Goal: Task Accomplishment & Management: Use online tool/utility

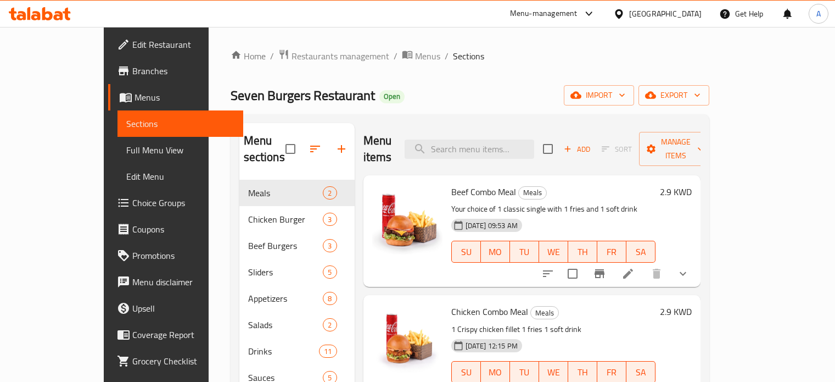
scroll to position [154, 0]
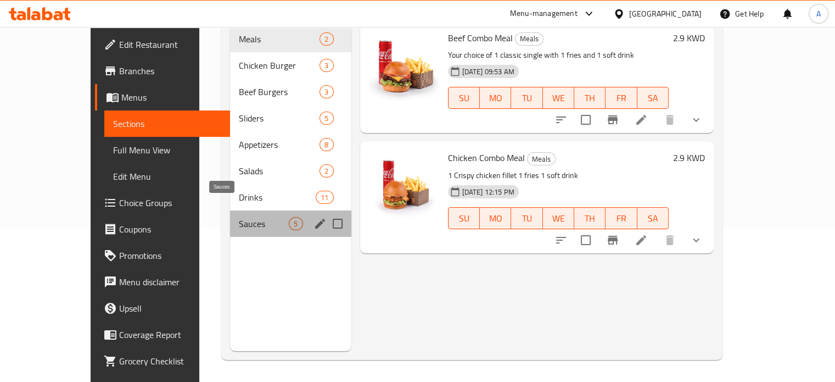
click at [239, 217] on span "Sauces" at bounding box center [264, 223] width 50 height 13
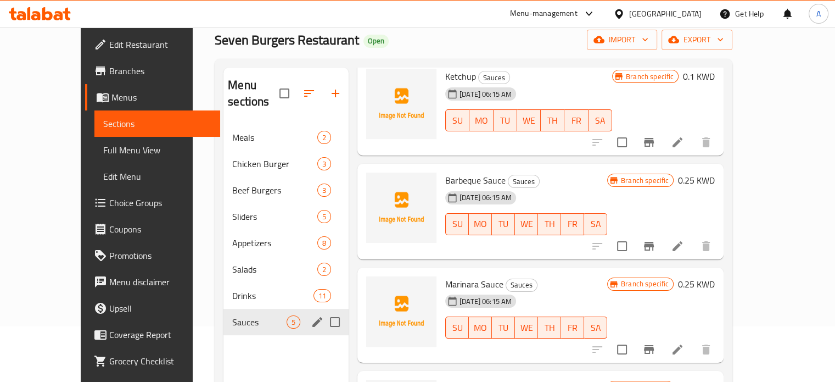
scroll to position [44, 0]
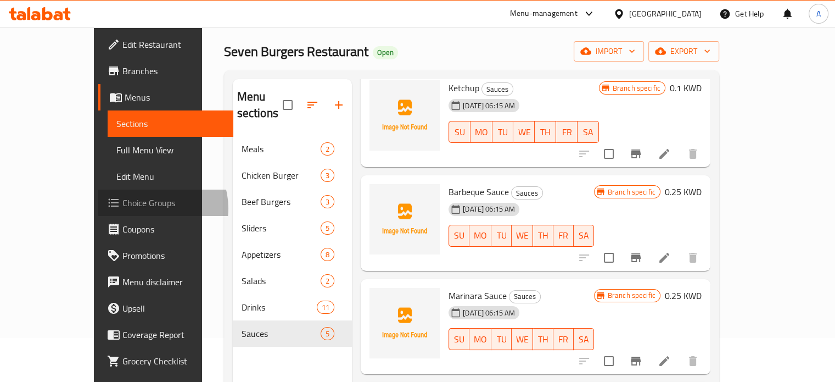
click at [122, 208] on span "Choice Groups" at bounding box center [173, 202] width 102 height 13
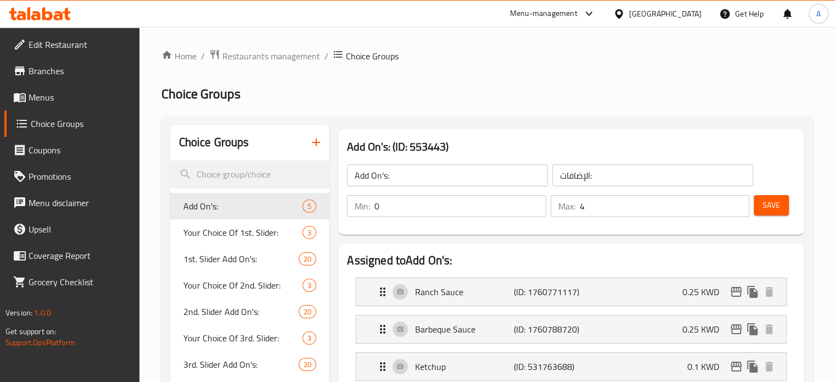
click at [315, 147] on icon "button" at bounding box center [316, 142] width 13 height 13
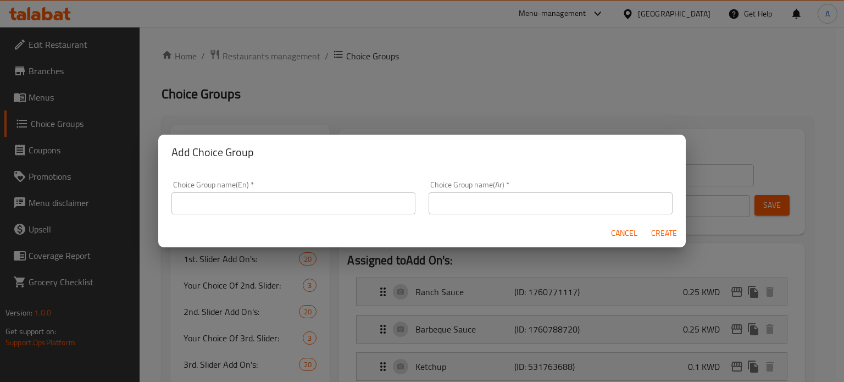
click at [358, 208] on input "text" at bounding box center [293, 203] width 244 height 22
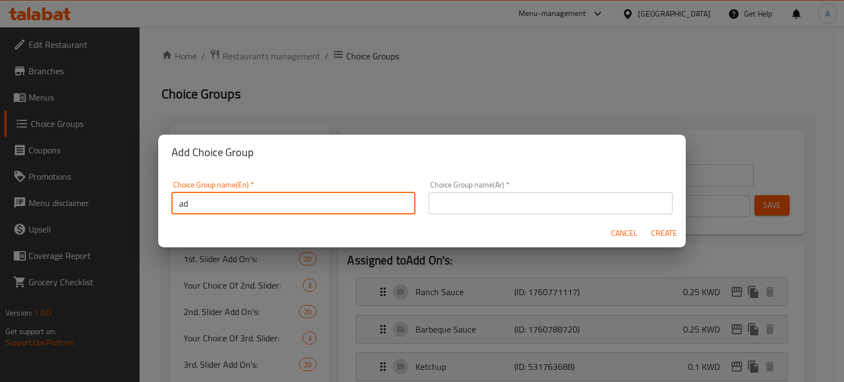
type input "Add your dip"
click at [517, 198] on input "text" at bounding box center [550, 203] width 244 height 22
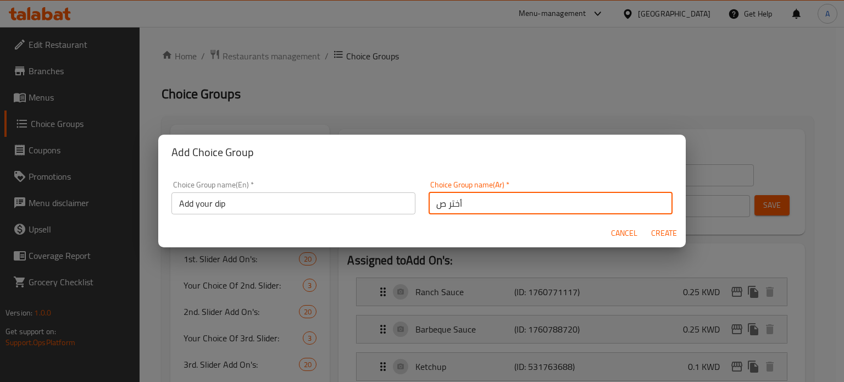
type input "أختر صوصك"
click at [672, 230] on span "Create" at bounding box center [663, 233] width 26 height 14
type input "Add your dip"
type input "أختر صوصك"
type input "0"
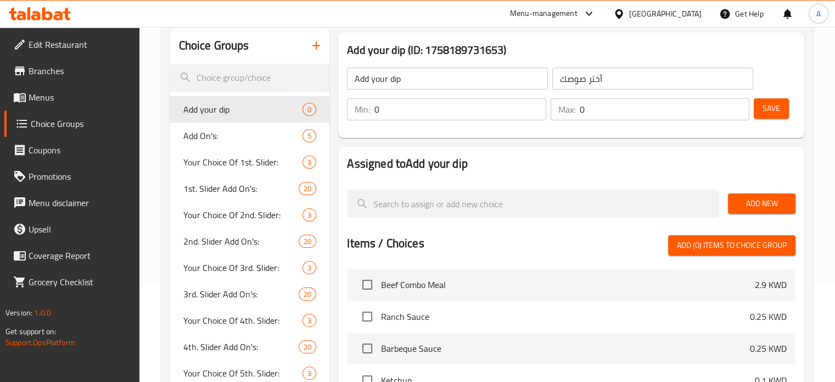
scroll to position [110, 0]
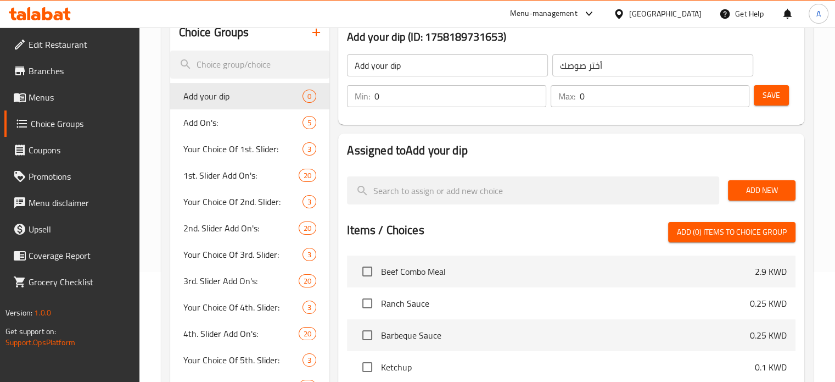
click at [468, 103] on input "0" at bounding box center [460, 96] width 171 height 22
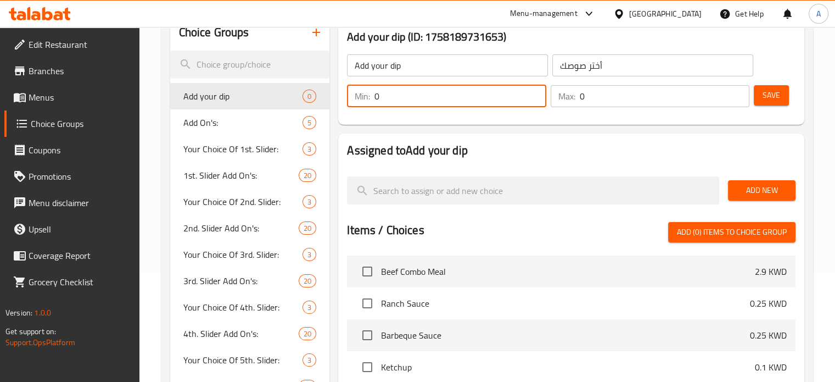
click at [468, 103] on input "0" at bounding box center [460, 96] width 171 height 22
click at [567, 144] on h2 "Assigned to Add your dip" at bounding box center [571, 150] width 449 height 16
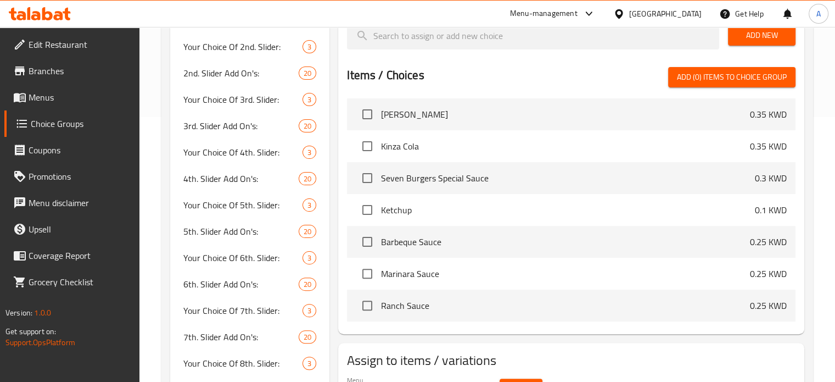
scroll to position [330, 0]
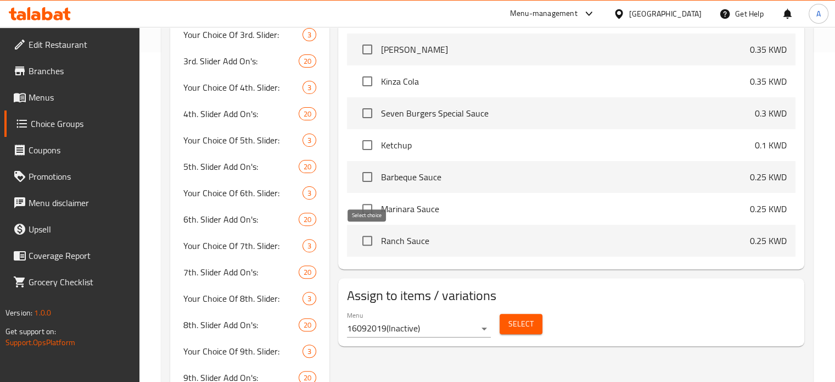
click at [365, 242] on input "checkbox" at bounding box center [367, 240] width 23 height 23
checkbox input "true"
click at [370, 205] on input "checkbox" at bounding box center [367, 208] width 23 height 23
checkbox input "true"
click at [371, 178] on input "checkbox" at bounding box center [367, 176] width 23 height 23
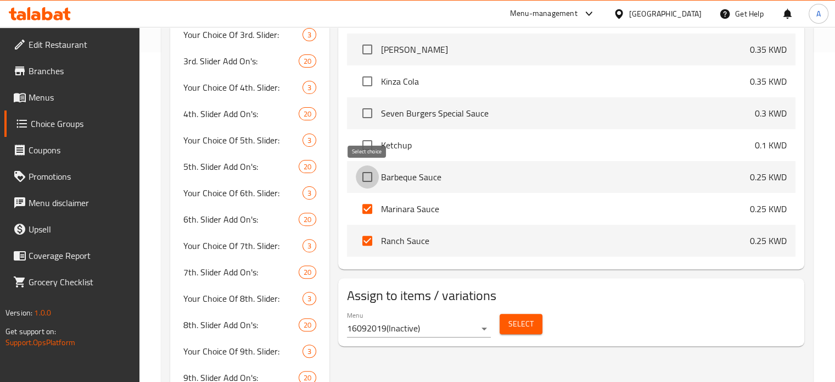
checkbox input "true"
click at [367, 146] on input "checkbox" at bounding box center [367, 144] width 23 height 23
checkbox input "true"
click at [366, 114] on input "checkbox" at bounding box center [367, 113] width 23 height 23
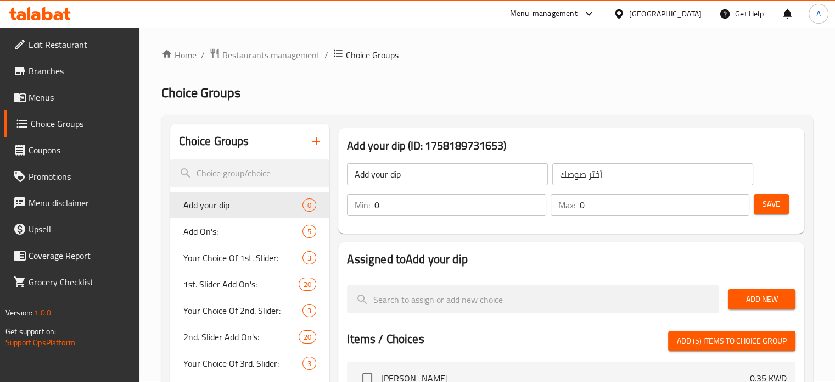
scroll to position [0, 0]
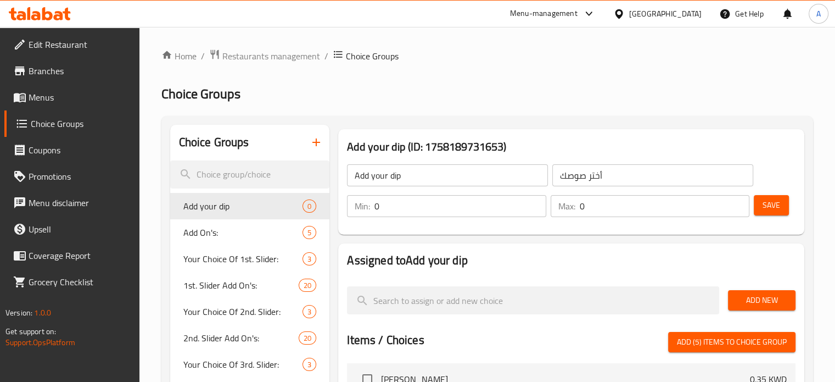
click at [762, 347] on span "Add (5) items to choice group" at bounding box center [732, 342] width 110 height 14
checkbox input "false"
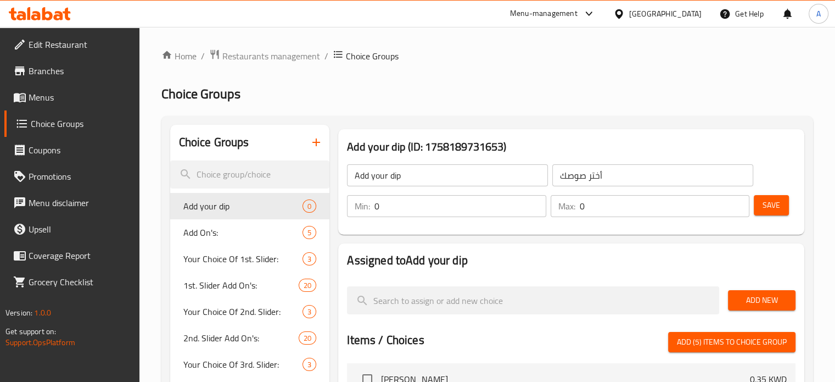
checkbox input "false"
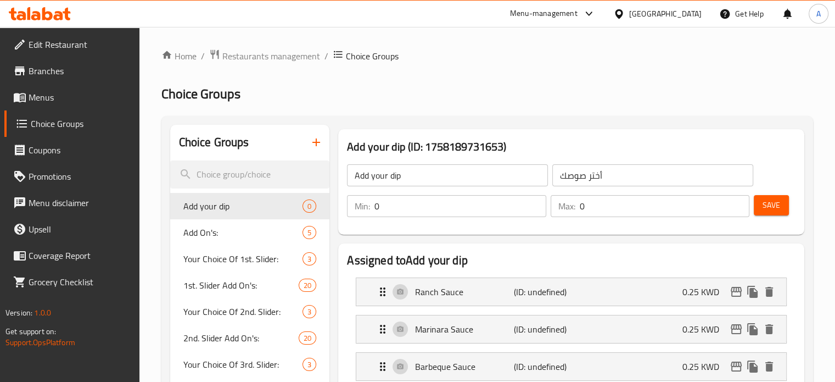
click at [770, 197] on button "Save" at bounding box center [771, 205] width 35 height 20
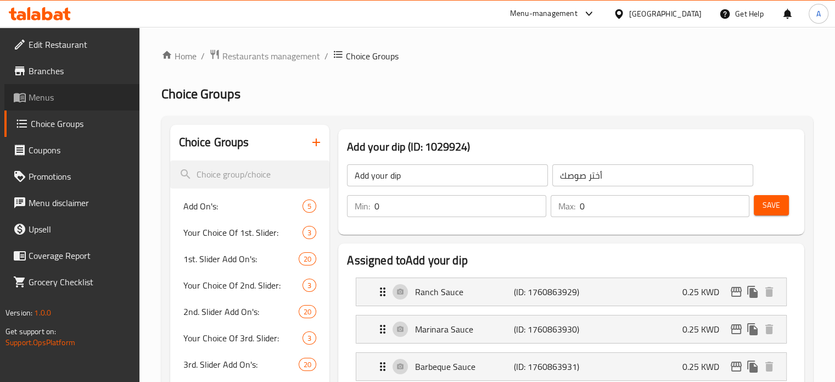
click at [47, 103] on span "Menus" at bounding box center [80, 97] width 102 height 13
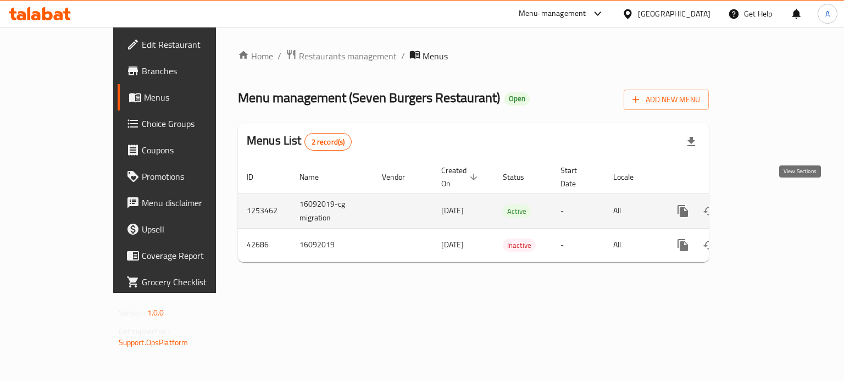
click at [768, 204] on icon "enhanced table" at bounding box center [761, 210] width 13 height 13
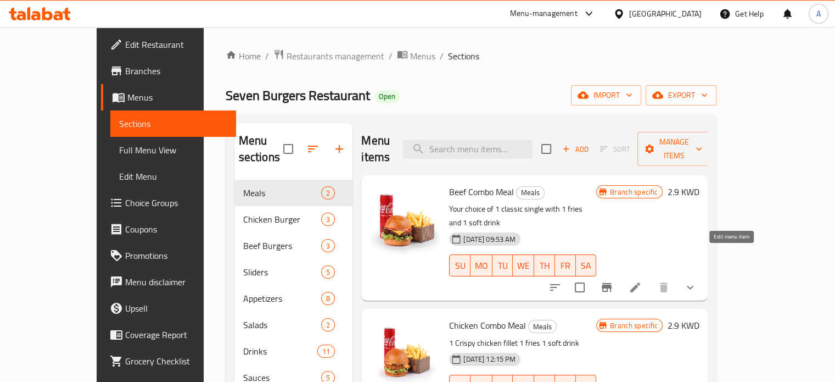
click at [642, 281] on icon at bounding box center [635, 287] width 13 height 13
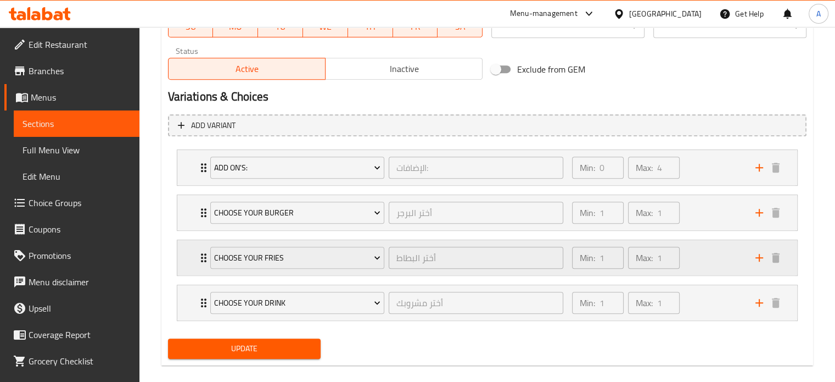
scroll to position [562, 0]
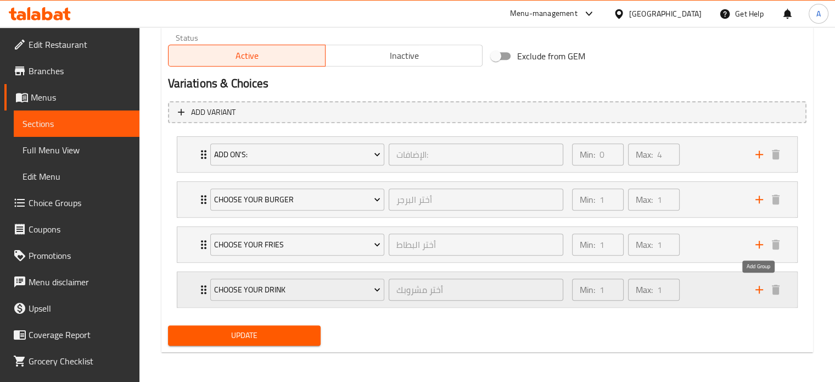
click at [758, 291] on icon "add" at bounding box center [759, 289] width 13 height 13
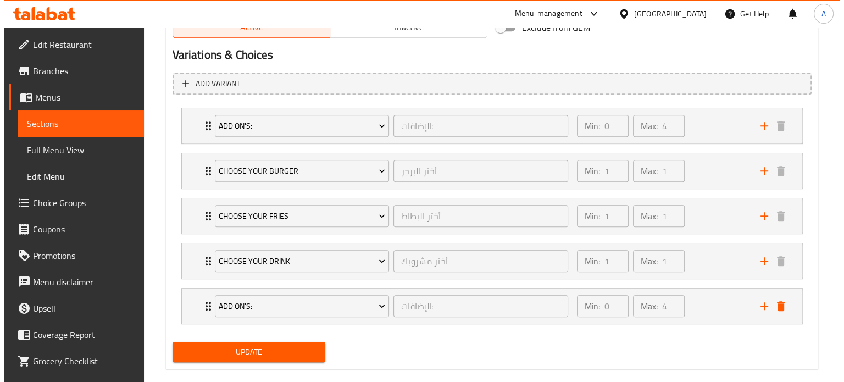
scroll to position [607, 0]
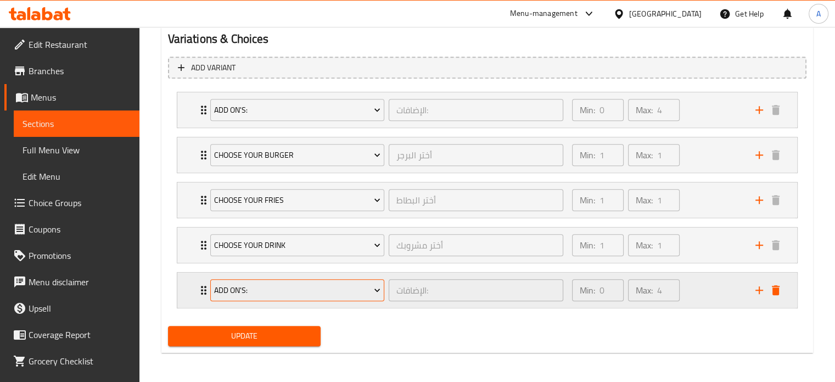
click at [275, 291] on span "Add On's:" at bounding box center [297, 290] width 166 height 14
click at [277, 289] on span "4th. Slider Add On's:" at bounding box center [297, 290] width 166 height 14
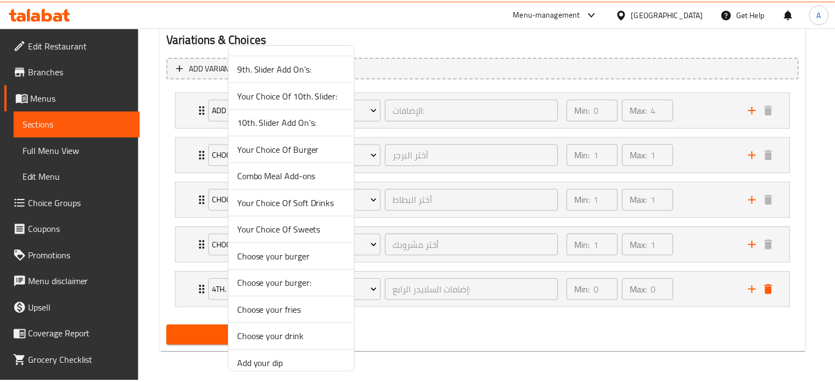
scroll to position [511, 0]
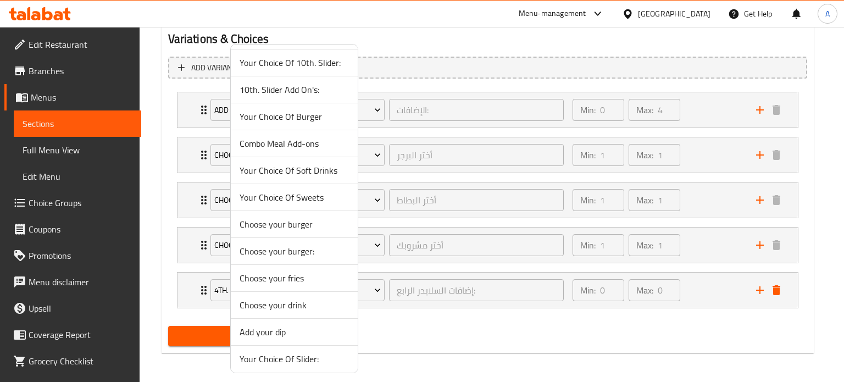
click at [264, 330] on span "Add your dip" at bounding box center [293, 331] width 109 height 13
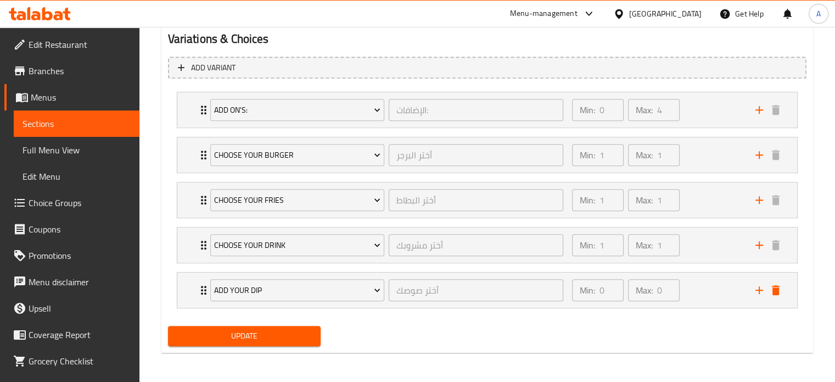
click at [257, 336] on span "Update" at bounding box center [245, 336] width 136 height 14
click at [57, 121] on span "Sections" at bounding box center [77, 123] width 108 height 13
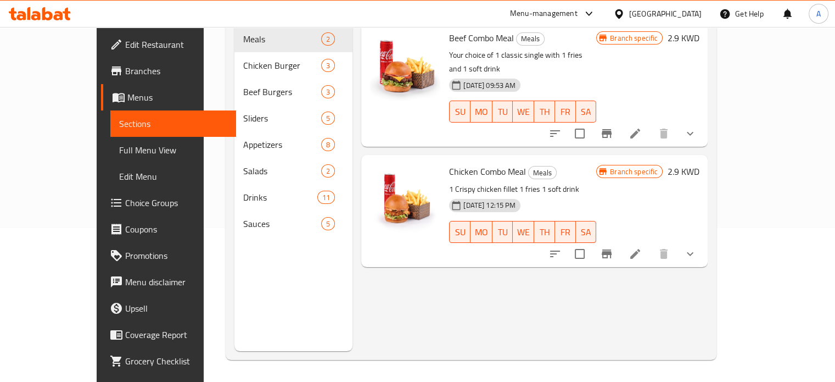
scroll to position [154, 0]
click at [640, 249] on icon at bounding box center [636, 254] width 10 height 10
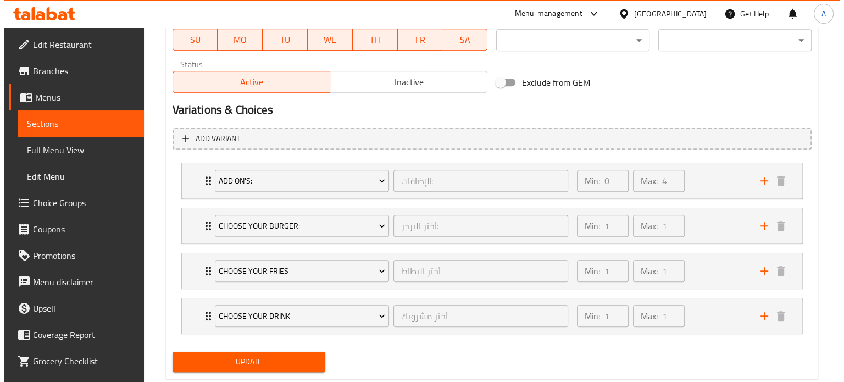
scroll to position [562, 0]
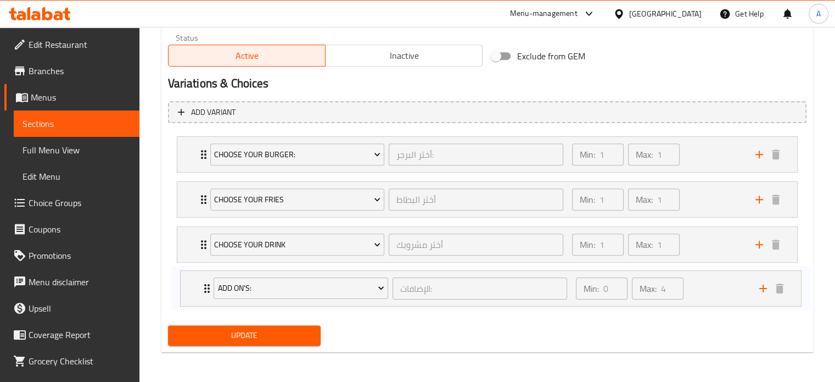
drag, startPoint x: 200, startPoint y: 153, endPoint x: 204, endPoint y: 296, distance: 142.8
click at [204, 296] on div "Add On's: الإضافات: ​ Min: 0 ​ Max: 4 ​ Ranch Sauce (ID: 1760771117) 0.25 KWD N…" at bounding box center [487, 222] width 639 height 180
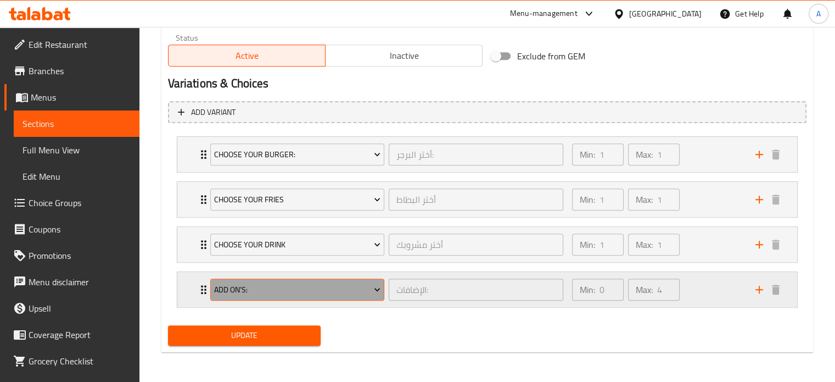
click at [328, 289] on span "Add On's:" at bounding box center [297, 290] width 166 height 14
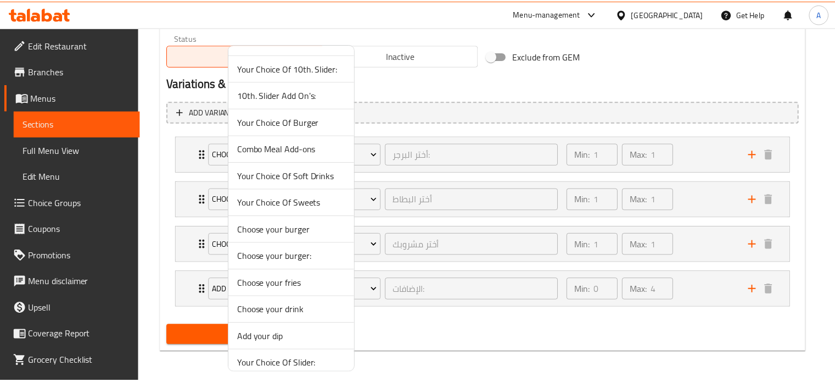
scroll to position [511, 0]
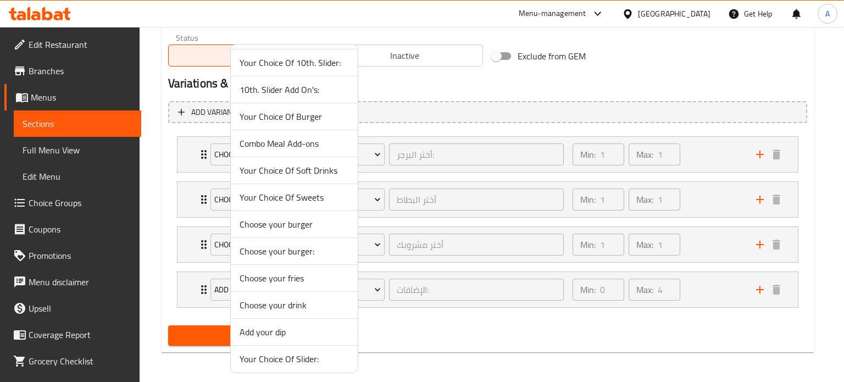
click at [280, 325] on span "Add your dip" at bounding box center [293, 331] width 109 height 13
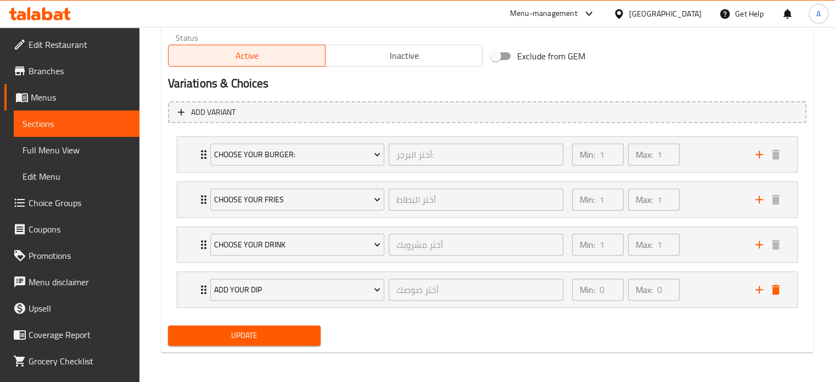
click at [245, 332] on span "Update" at bounding box center [245, 335] width 136 height 14
click at [59, 129] on span "Sections" at bounding box center [77, 123] width 108 height 13
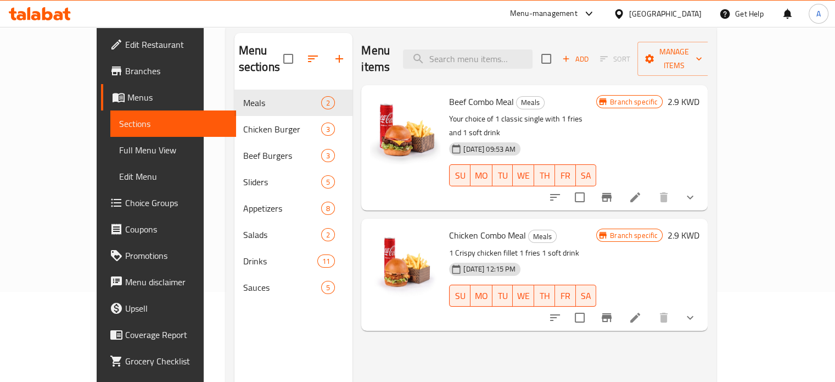
scroll to position [44, 0]
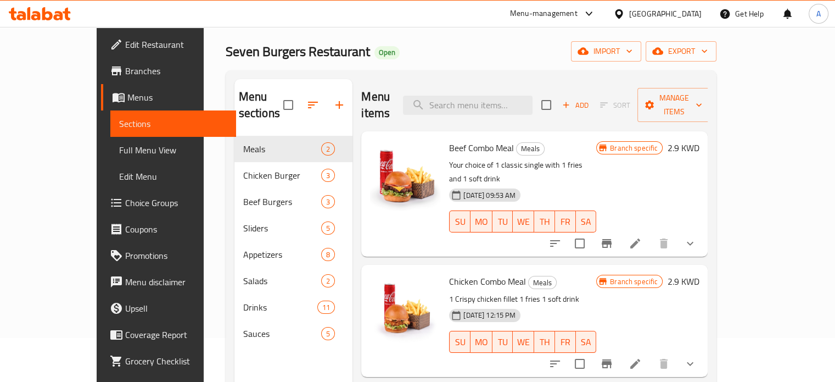
click at [44, 15] on icon at bounding box center [47, 13] width 10 height 13
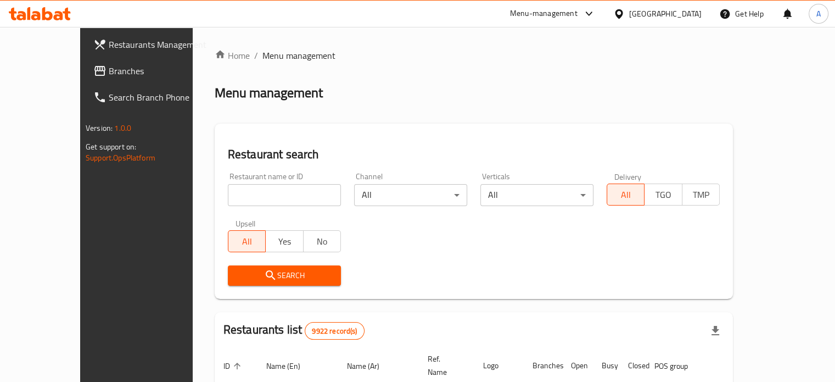
click at [228, 192] on input "search" at bounding box center [284, 195] width 113 height 22
type input "seven burger"
click at [256, 272] on span "Search" at bounding box center [285, 276] width 96 height 14
click at [256, 272] on div at bounding box center [417, 191] width 835 height 382
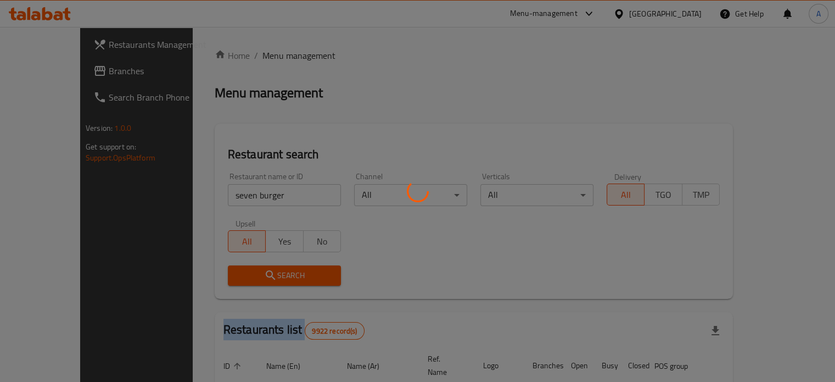
click at [256, 272] on div at bounding box center [417, 191] width 835 height 382
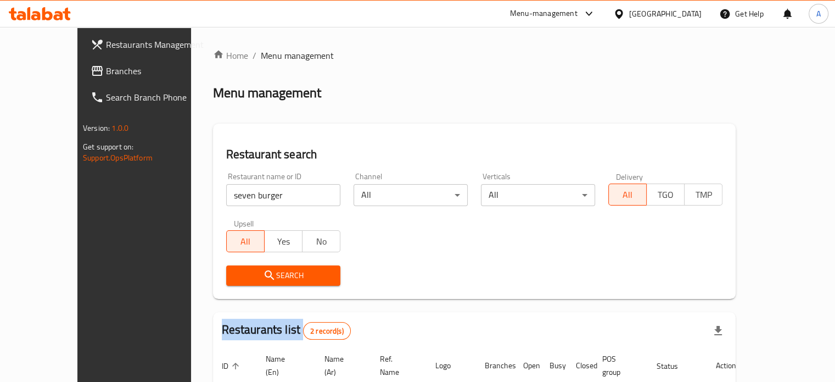
scroll to position [125, 0]
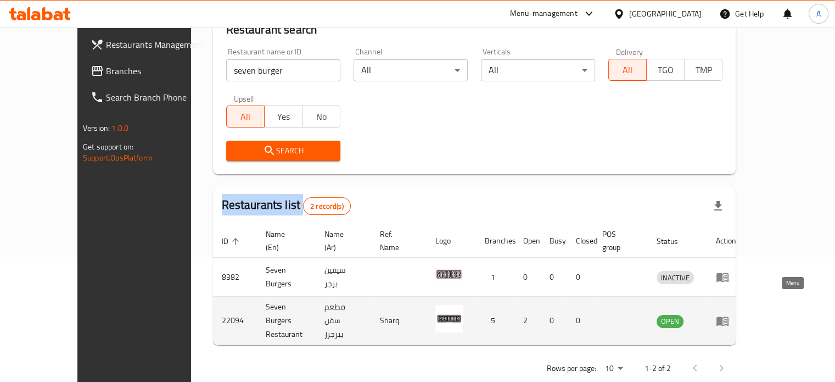
click at [729, 314] on icon "enhanced table" at bounding box center [722, 320] width 13 height 13
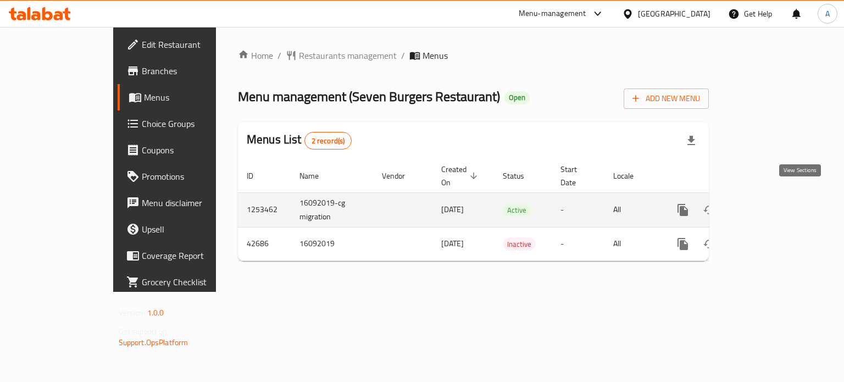
click at [768, 203] on icon "enhanced table" at bounding box center [761, 209] width 13 height 13
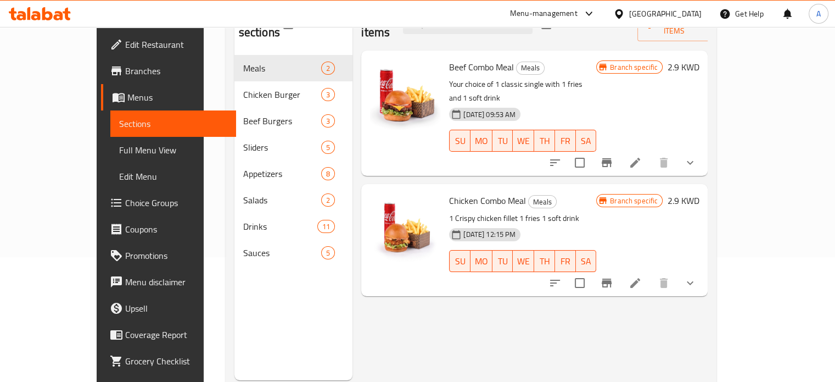
scroll to position [99, 0]
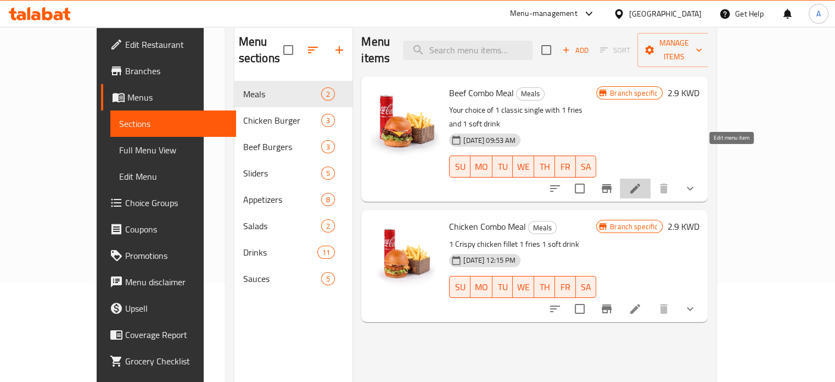
click at [642, 182] on icon at bounding box center [635, 188] width 13 height 13
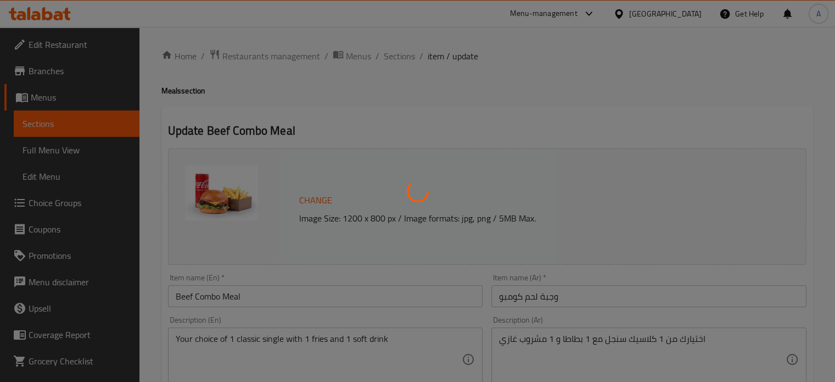
type input "الإضافات:"
type input "0"
type input "4"
type input "أختر البرجر"
type input "1"
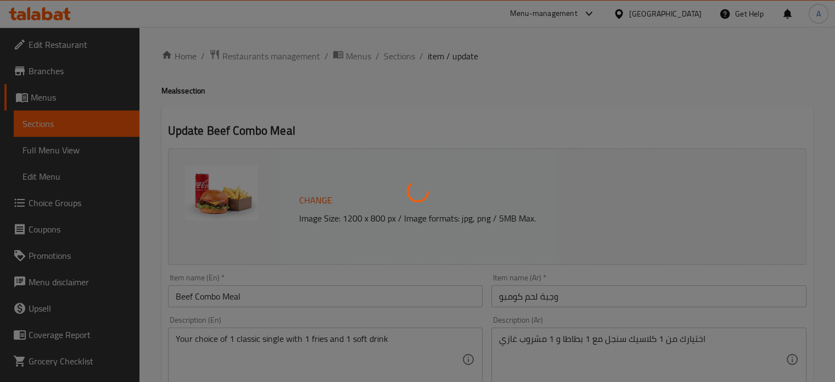
type input "1"
type input "أختر البطاط"
type input "1"
type input "أختر مشروبك"
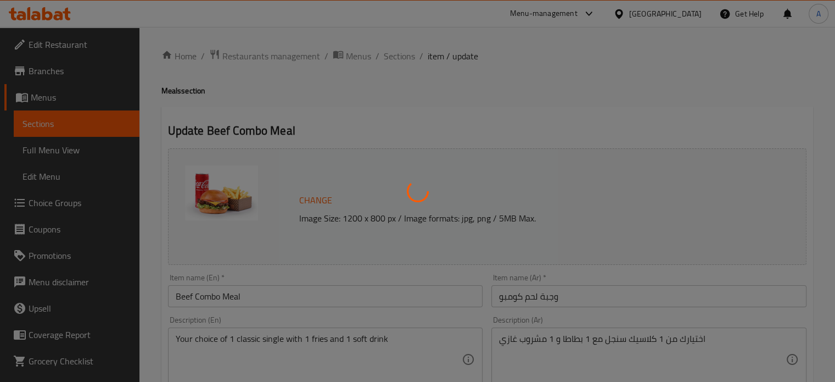
type input "1"
type input "أختر صوصك"
type input "0"
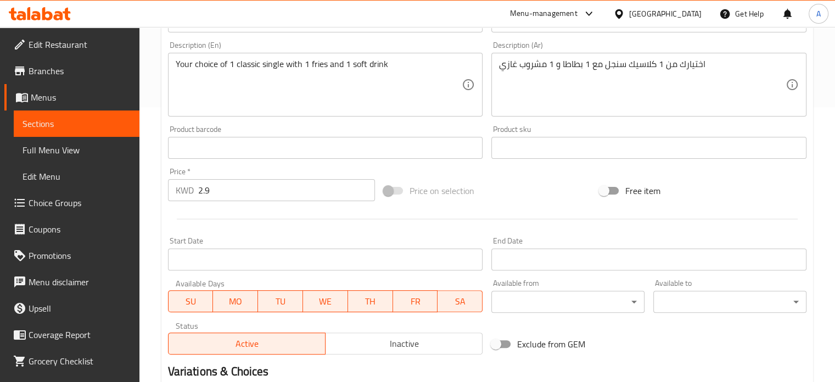
scroll to position [607, 0]
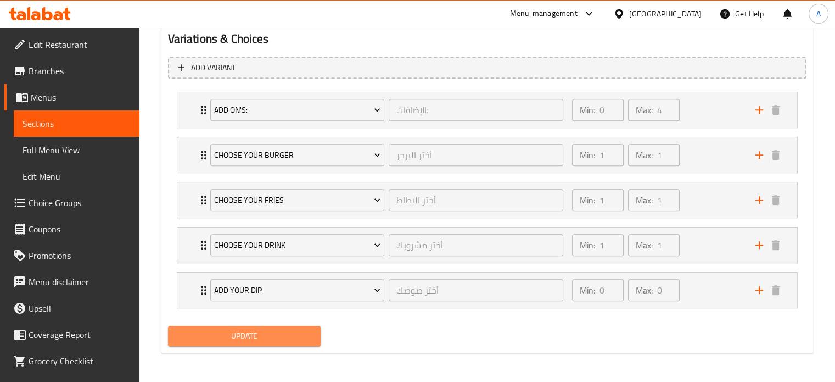
click at [252, 333] on span "Update" at bounding box center [245, 336] width 136 height 14
click at [87, 128] on span "Sections" at bounding box center [77, 123] width 108 height 13
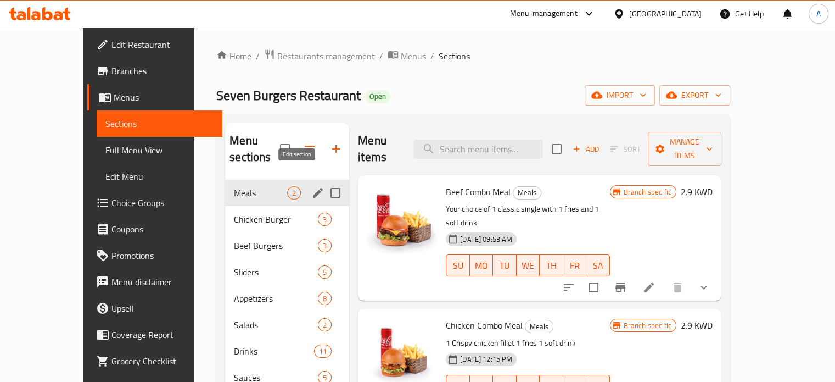
click at [311, 186] on icon "edit" at bounding box center [317, 192] width 13 height 13
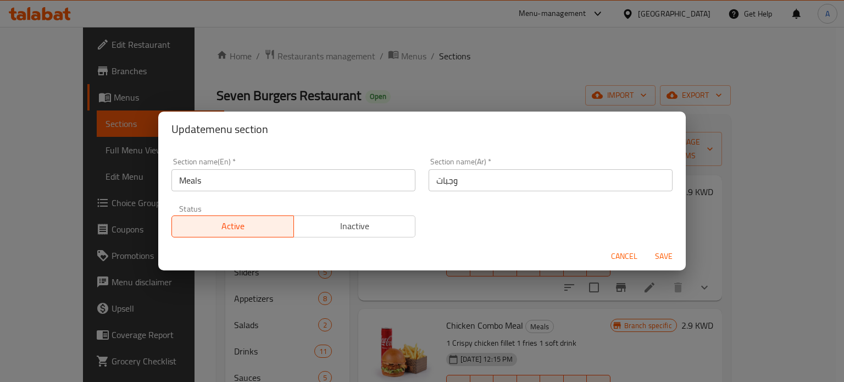
click at [180, 180] on input "Meals" at bounding box center [293, 180] width 244 height 22
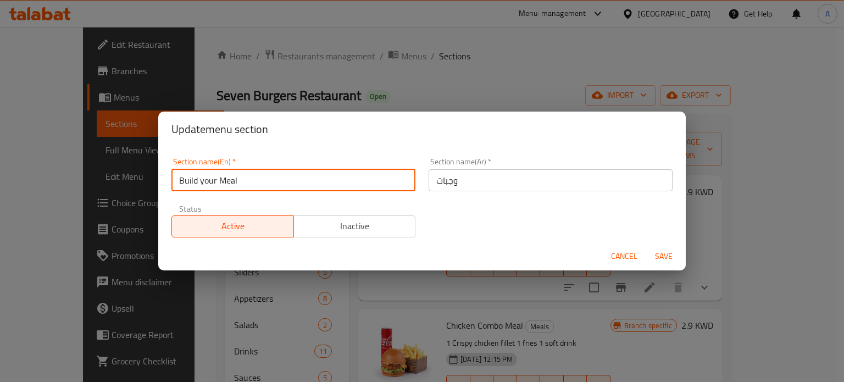
type input "Build your Meal"
click at [543, 182] on input "وجبات" at bounding box center [550, 180] width 244 height 22
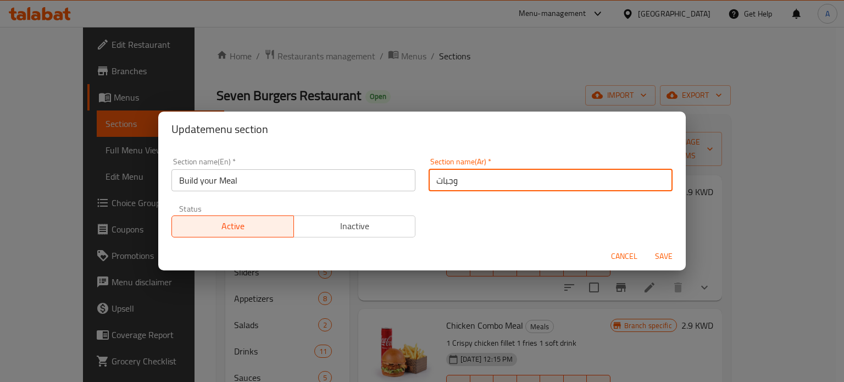
click at [543, 182] on input "وجبات" at bounding box center [550, 180] width 244 height 22
click at [543, 182] on input "text" at bounding box center [550, 180] width 244 height 22
type input "أصنع وجبتك"
click at [668, 252] on span "Save" at bounding box center [663, 256] width 26 height 14
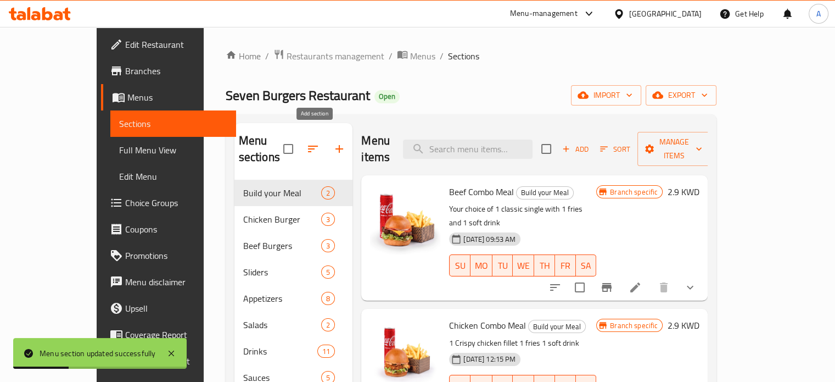
click at [336, 145] on icon "button" at bounding box center [340, 149] width 8 height 8
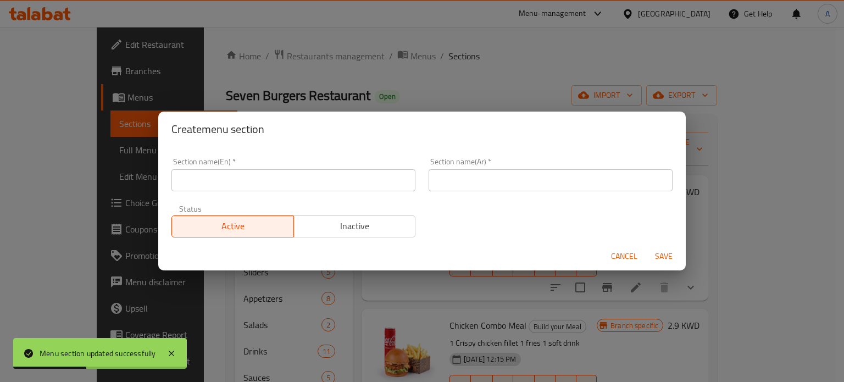
click at [298, 182] on input "text" at bounding box center [293, 180] width 244 height 22
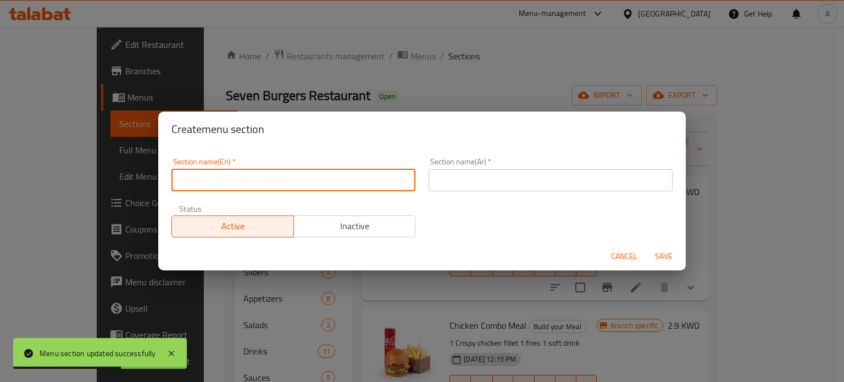
type input "}"
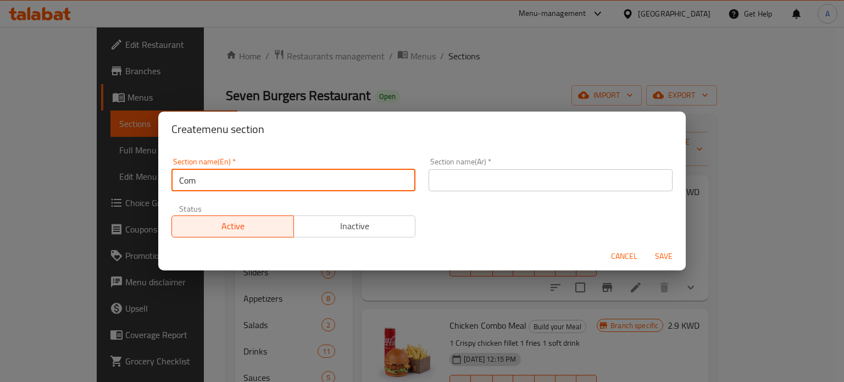
type input "Combos"
click at [461, 186] on input "text" at bounding box center [550, 180] width 244 height 22
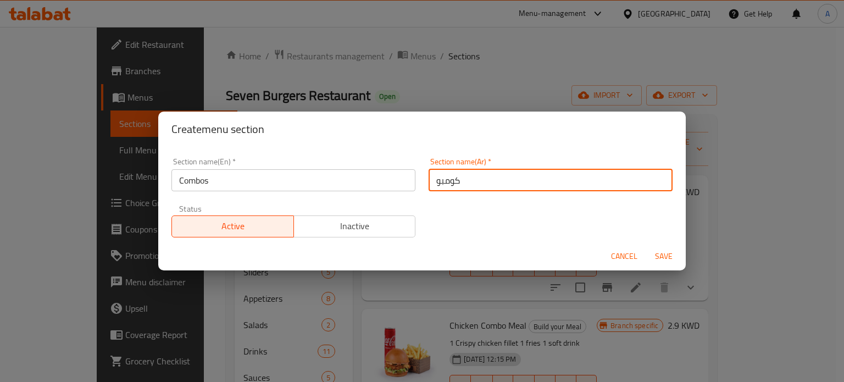
type input "كومبو"
click at [662, 258] on span "Save" at bounding box center [663, 256] width 26 height 14
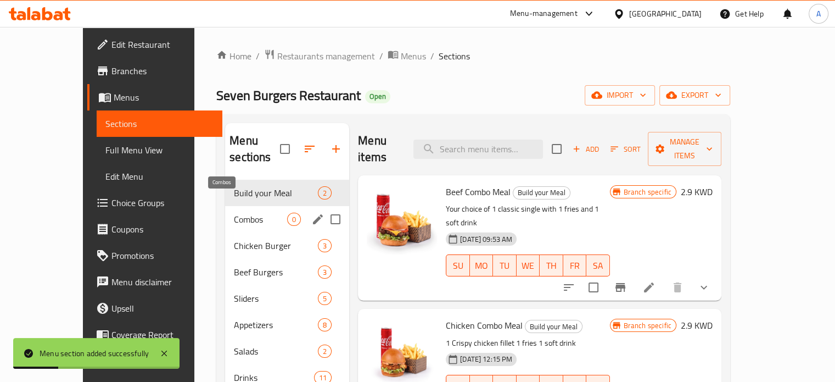
click at [234, 213] on span "Combos" at bounding box center [260, 219] width 53 height 13
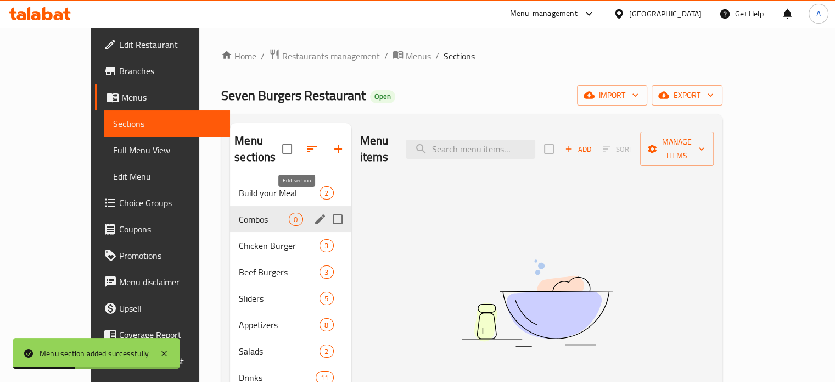
click at [314, 213] on icon "edit" at bounding box center [320, 219] width 13 height 13
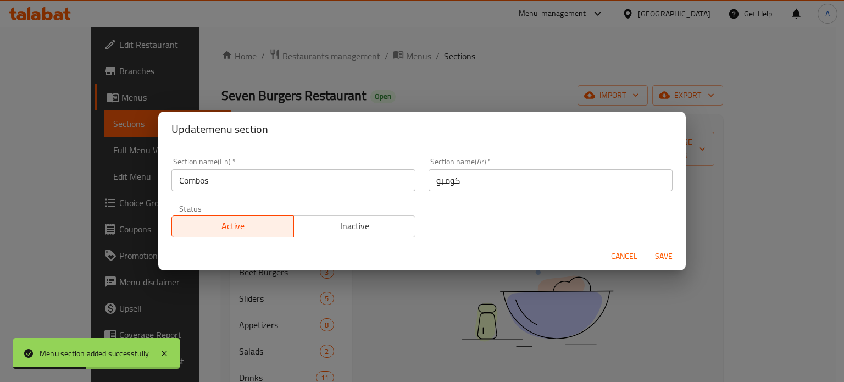
click at [346, 222] on span "Inactive" at bounding box center [354, 226] width 113 height 16
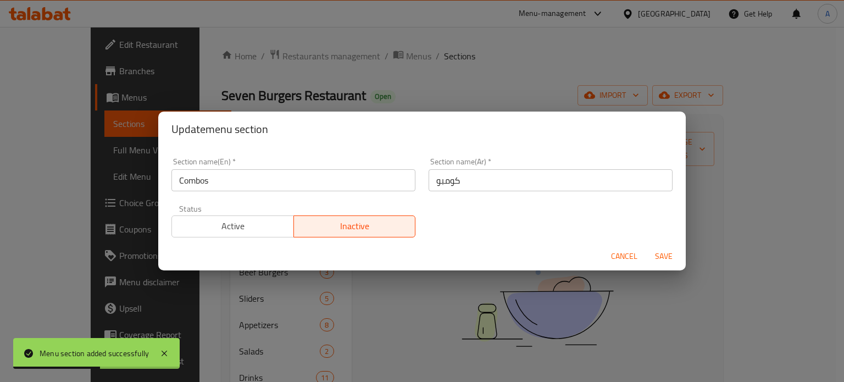
click at [665, 253] on span "Save" at bounding box center [663, 256] width 26 height 14
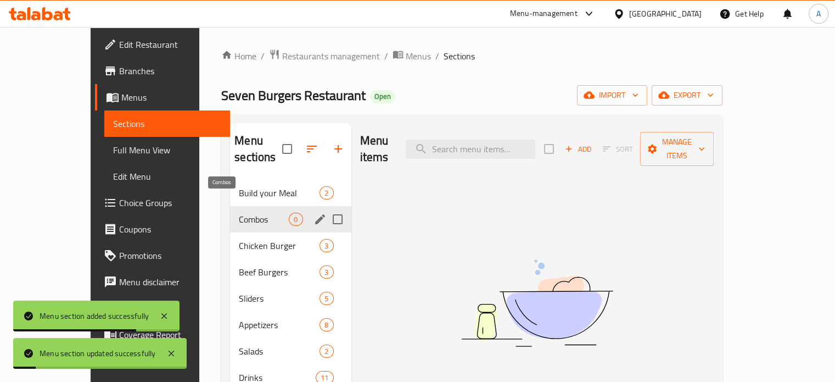
click at [239, 213] on span "Combos" at bounding box center [264, 219] width 50 height 13
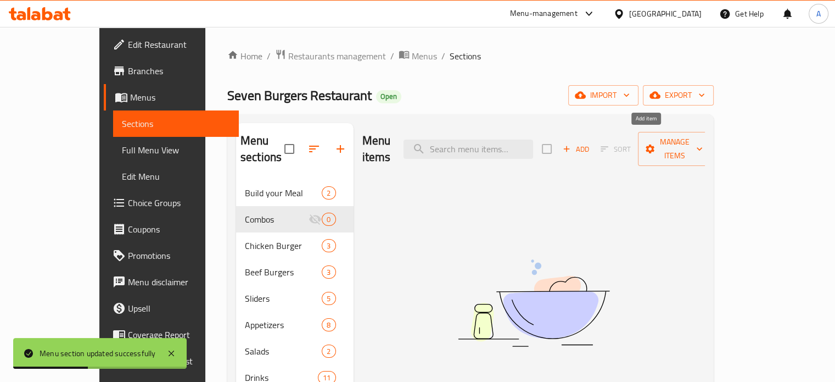
click at [591, 143] on span "Add" at bounding box center [576, 149] width 30 height 13
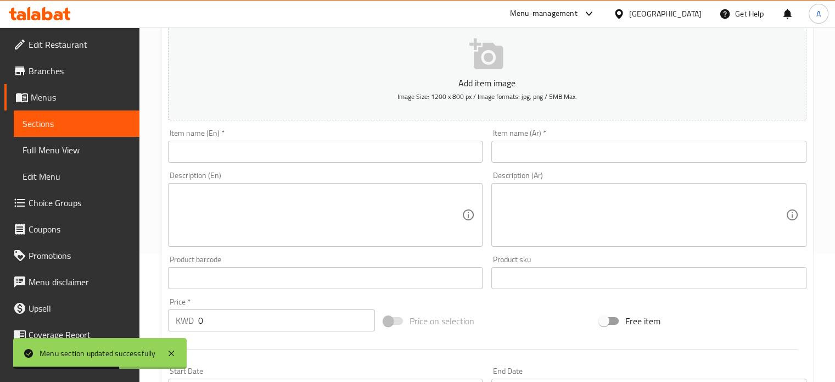
scroll to position [110, 0]
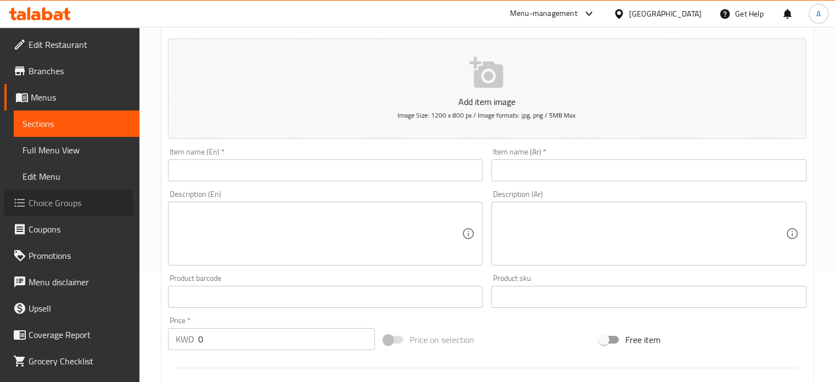
click at [65, 204] on span "Choice Groups" at bounding box center [80, 202] width 102 height 13
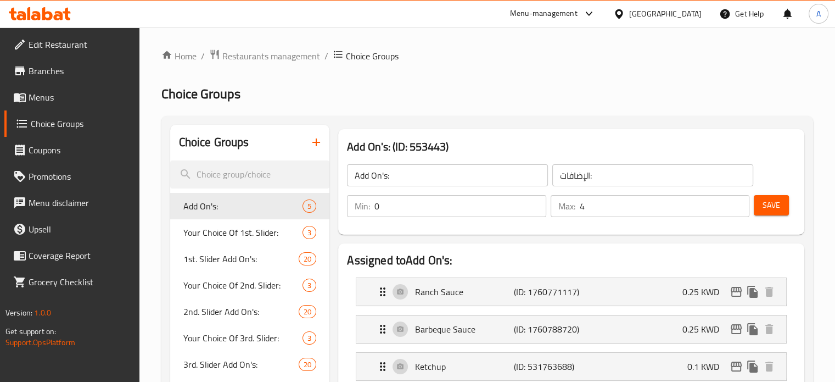
click at [316, 144] on icon "button" at bounding box center [317, 142] width 8 height 8
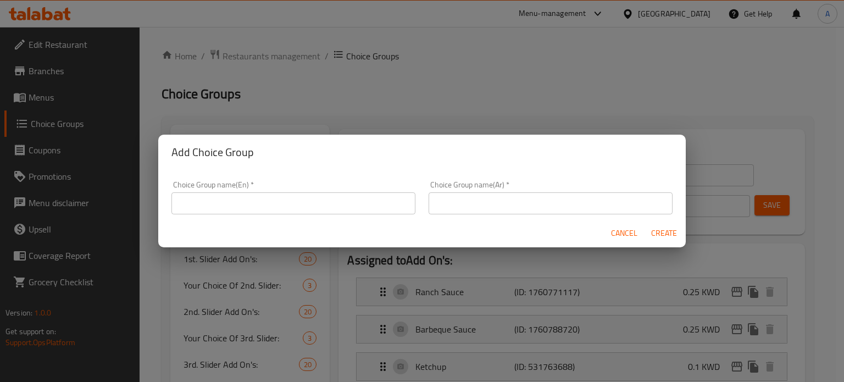
click at [314, 204] on input "text" at bounding box center [293, 203] width 244 height 22
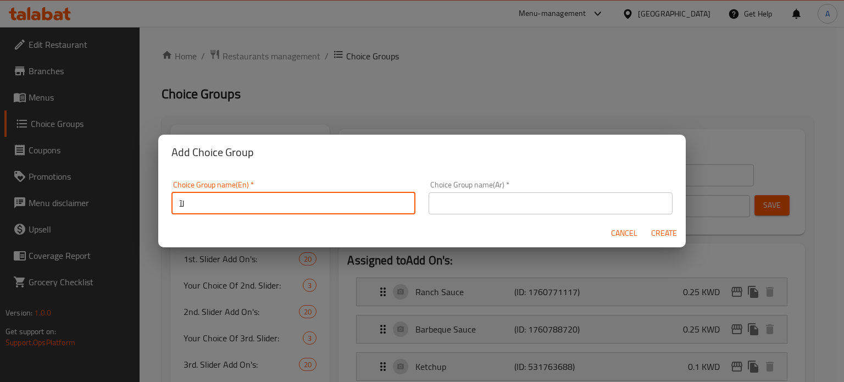
type input "ل"
type input "Burger 1"
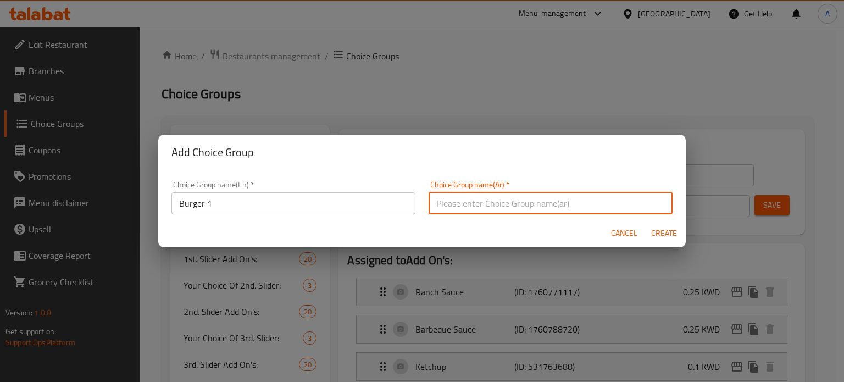
click at [500, 205] on input "text" at bounding box center [550, 203] width 244 height 22
type input "ر"
type input "برجر 1"
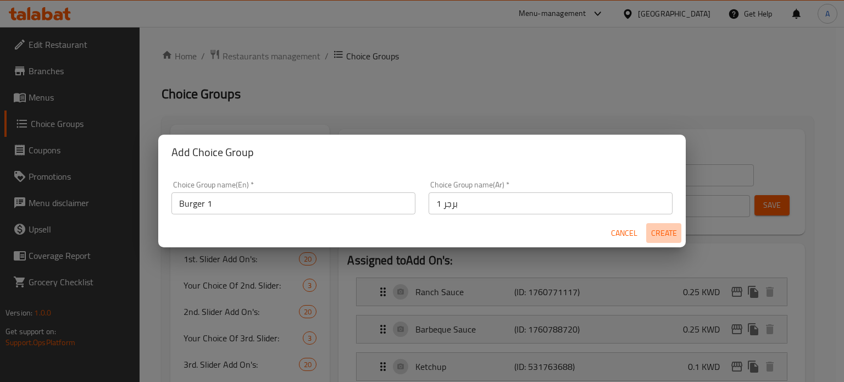
click at [660, 235] on span "Create" at bounding box center [663, 233] width 26 height 14
type input "Burger 1"
type input "برجر 1"
type input "0"
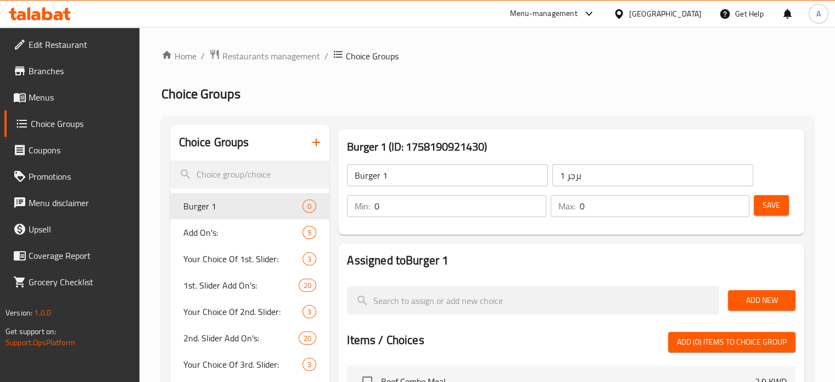
click at [464, 208] on input "0" at bounding box center [460, 206] width 171 height 22
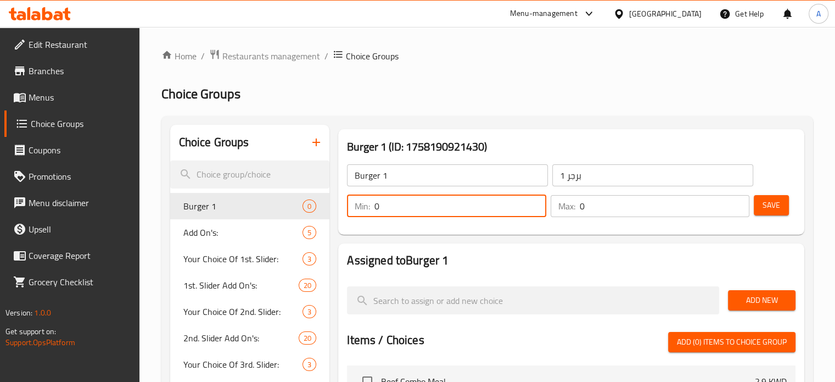
click at [464, 208] on input "0" at bounding box center [460, 206] width 171 height 22
type input "1"
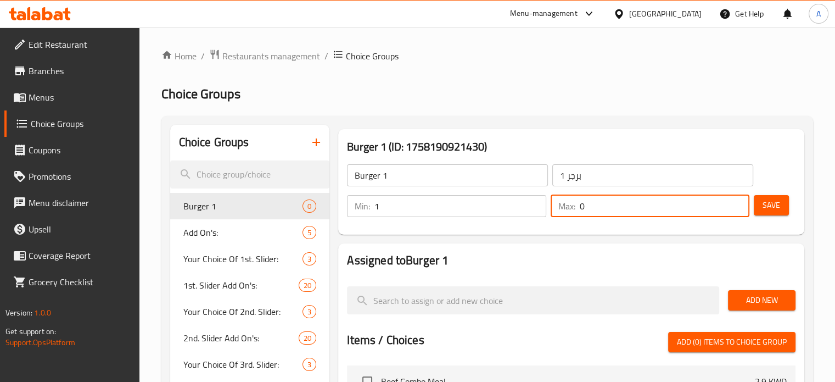
click at [607, 204] on input "0" at bounding box center [665, 206] width 170 height 22
type input "1"
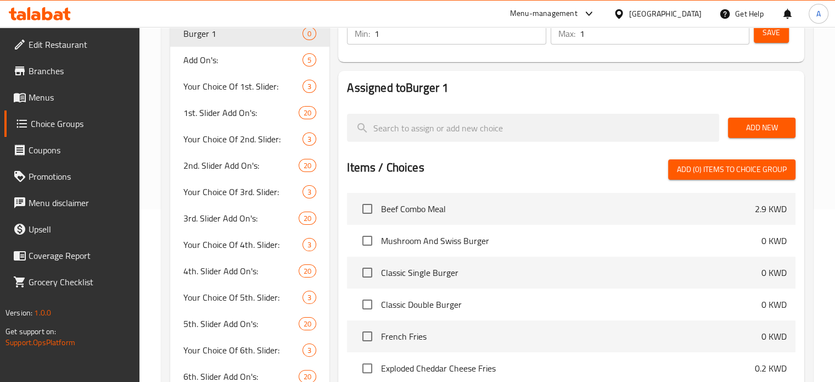
scroll to position [220, 0]
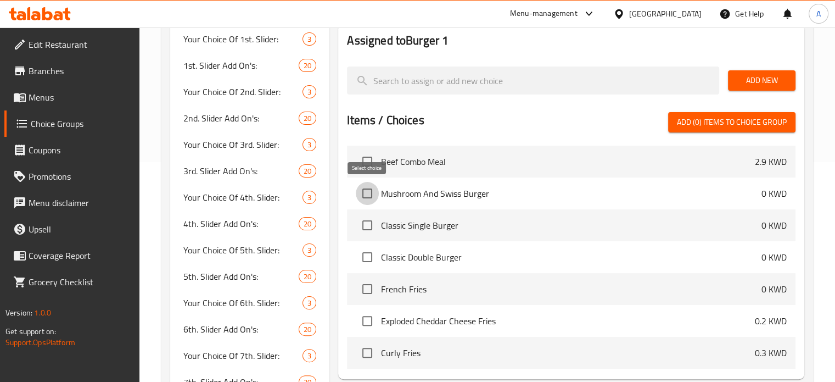
click at [363, 191] on input "checkbox" at bounding box center [367, 193] width 23 height 23
checkbox input "true"
click at [369, 222] on input "checkbox" at bounding box center [367, 225] width 23 height 23
checkbox input "true"
click at [367, 253] on input "checkbox" at bounding box center [367, 256] width 23 height 23
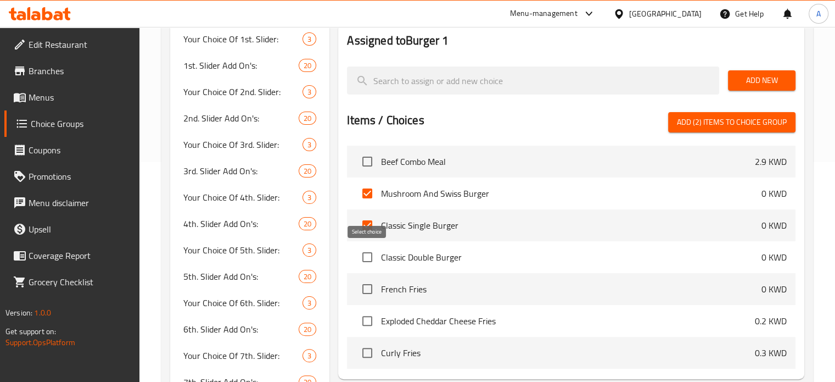
checkbox input "true"
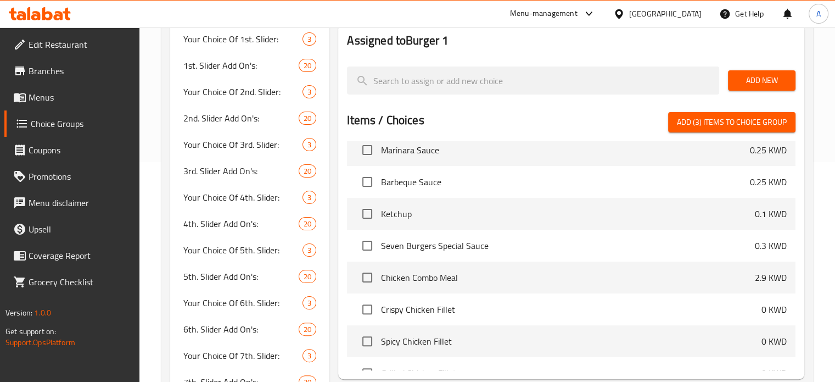
scroll to position [604, 0]
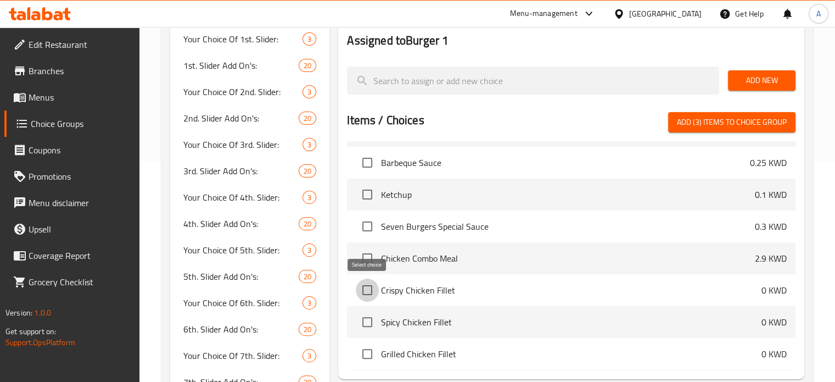
click at [369, 293] on input "checkbox" at bounding box center [367, 289] width 23 height 23
checkbox input "true"
click at [366, 321] on input "checkbox" at bounding box center [367, 321] width 23 height 23
checkbox input "true"
click at [366, 354] on input "checkbox" at bounding box center [367, 353] width 23 height 23
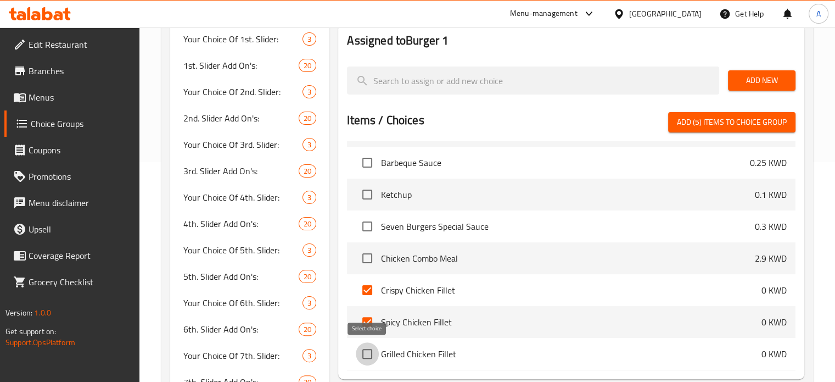
checkbox input "true"
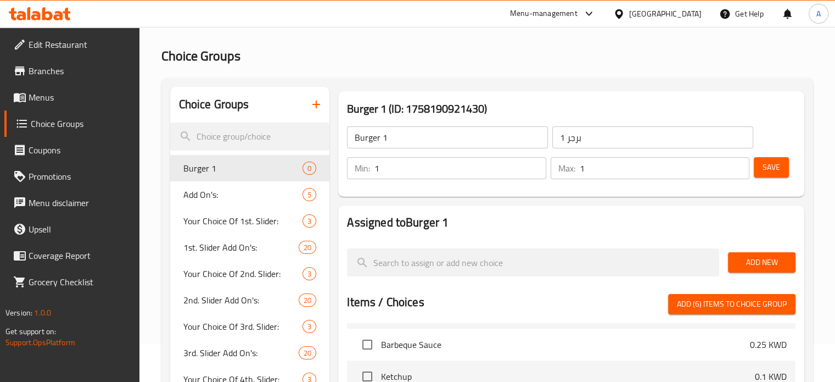
scroll to position [55, 0]
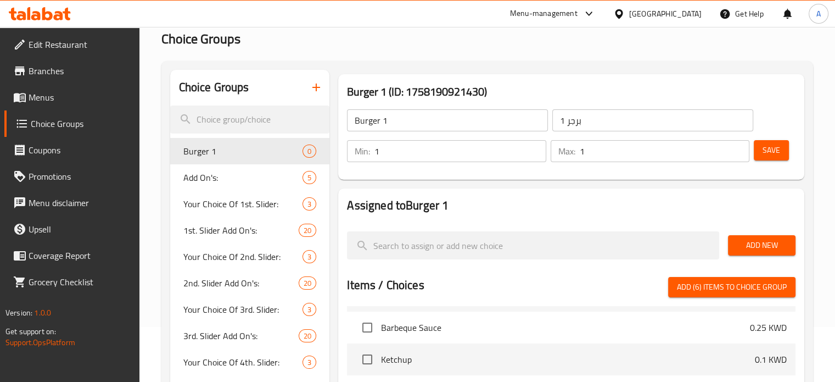
click at [762, 287] on span "Add (6) items to choice group" at bounding box center [732, 287] width 110 height 14
checkbox input "false"
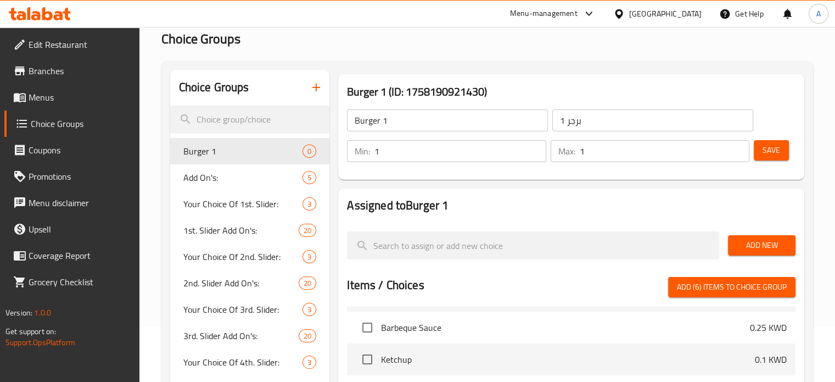
checkbox input "false"
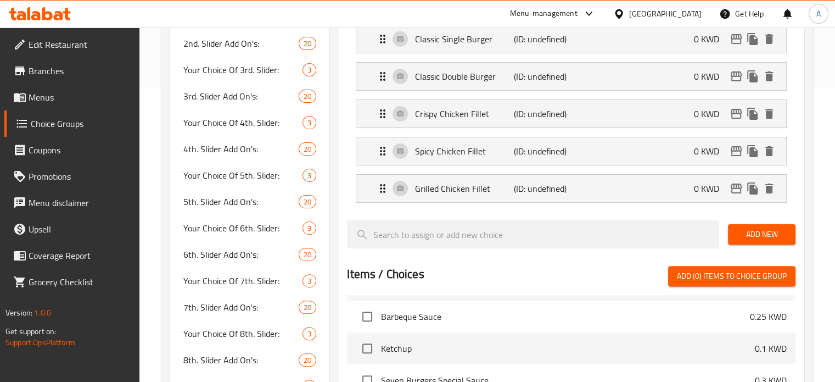
scroll to position [220, 0]
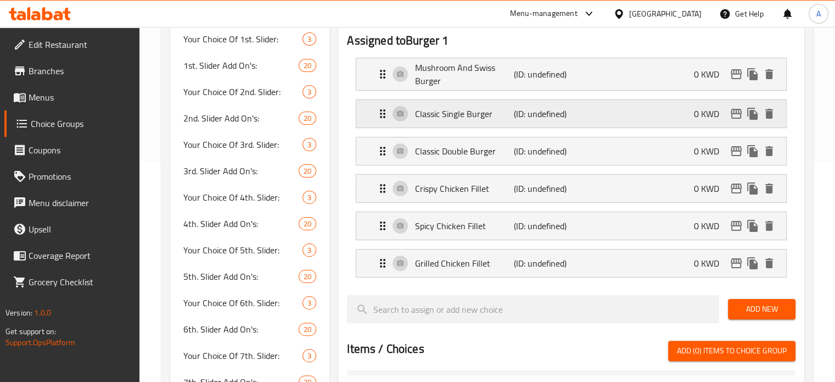
click at [624, 105] on div "Classic Single Burger (ID: undefined) 0 KWD" at bounding box center [574, 113] width 397 height 27
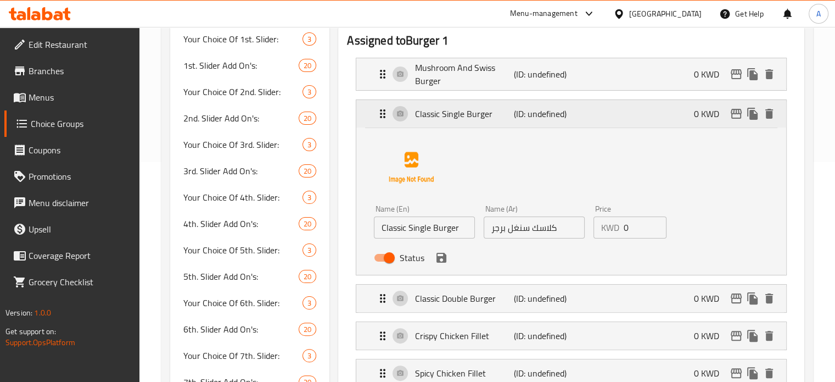
click at [624, 107] on div "Classic Single Burger (ID: undefined) 0 KWD" at bounding box center [574, 113] width 397 height 27
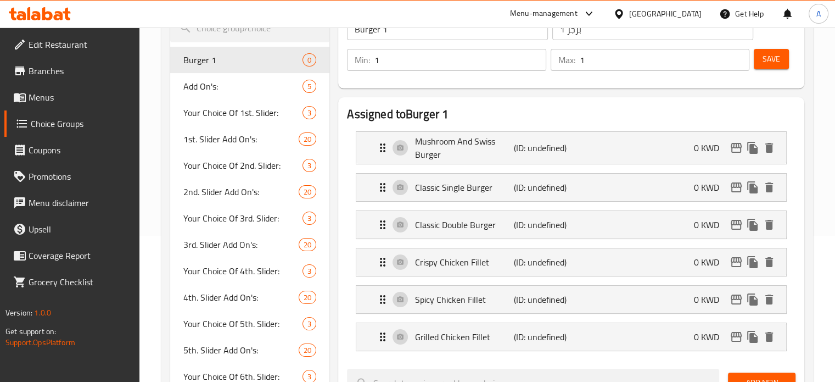
scroll to position [55, 0]
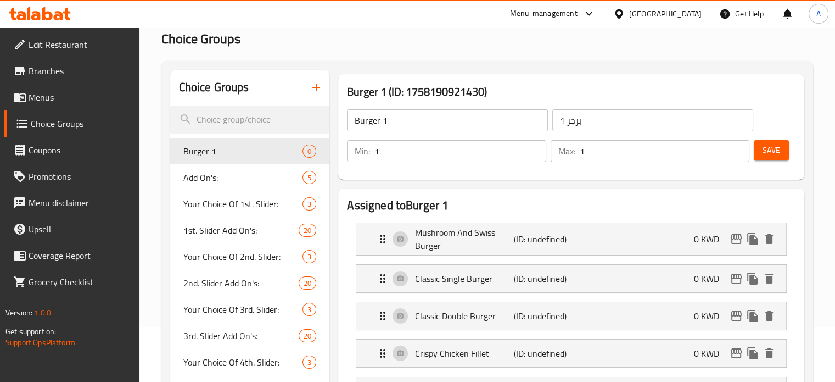
click at [772, 149] on span "Save" at bounding box center [772, 150] width 18 height 14
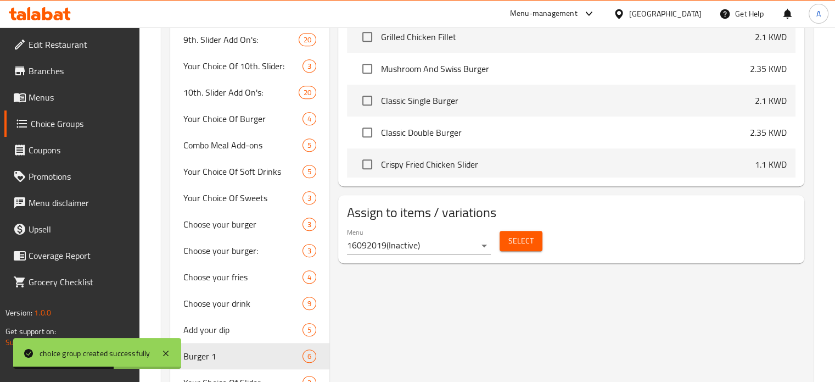
scroll to position [690, 0]
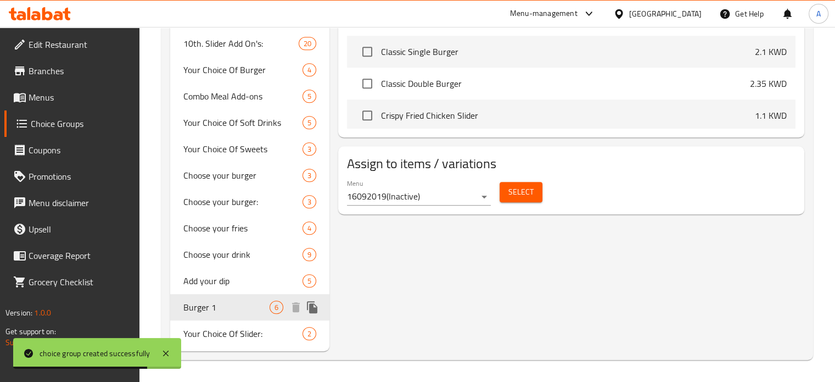
click at [313, 308] on icon "duplicate" at bounding box center [312, 307] width 10 height 12
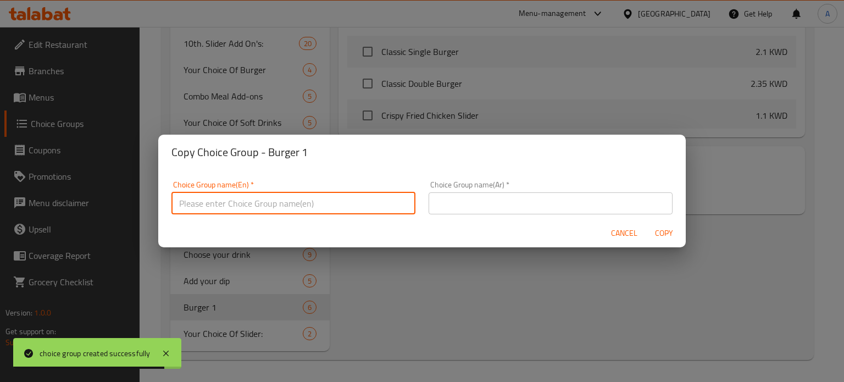
click at [320, 201] on input "text" at bounding box center [293, 203] width 244 height 22
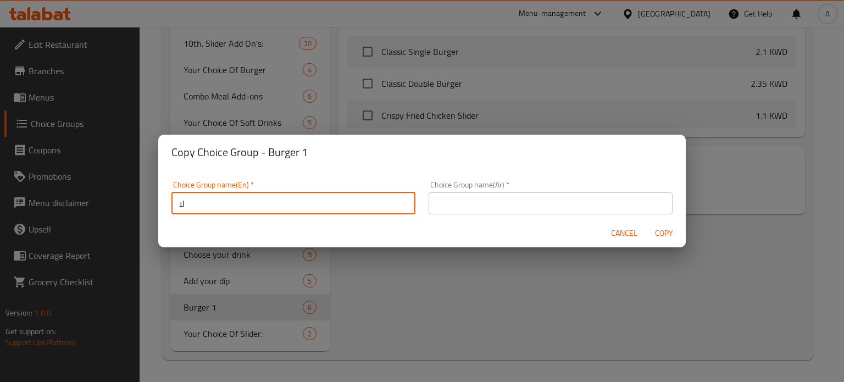
type input "ل"
type input "b"
type input "Burger 1"
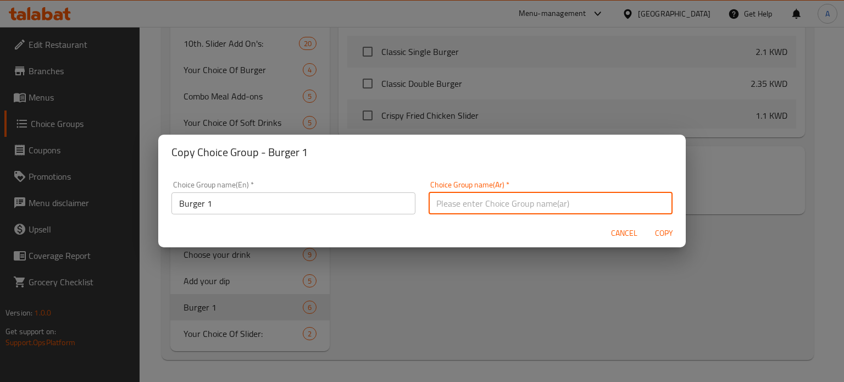
click at [473, 199] on input "text" at bounding box center [550, 203] width 244 height 22
type input "f"
type input "برجر 2"
click at [250, 206] on input "Burger 1" at bounding box center [293, 203] width 244 height 22
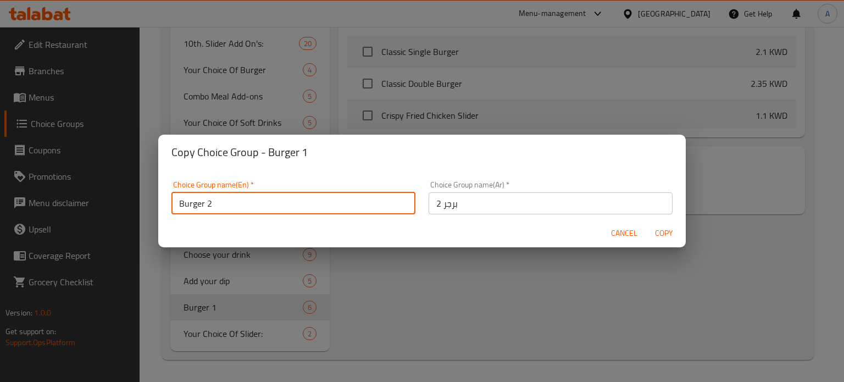
type input "Burger 2"
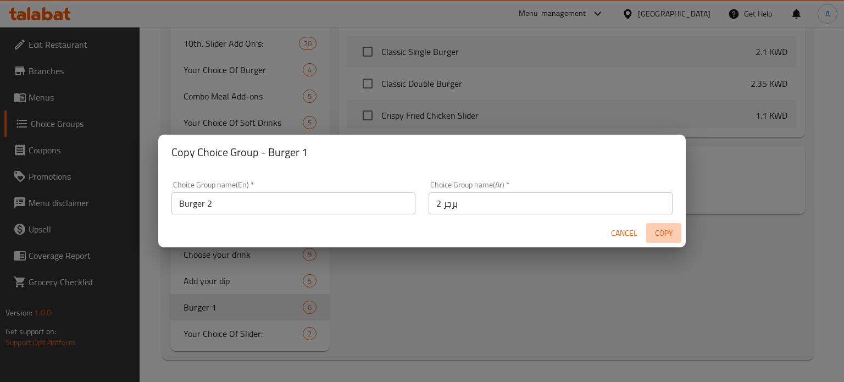
click at [665, 234] on span "Copy" at bounding box center [663, 233] width 26 height 14
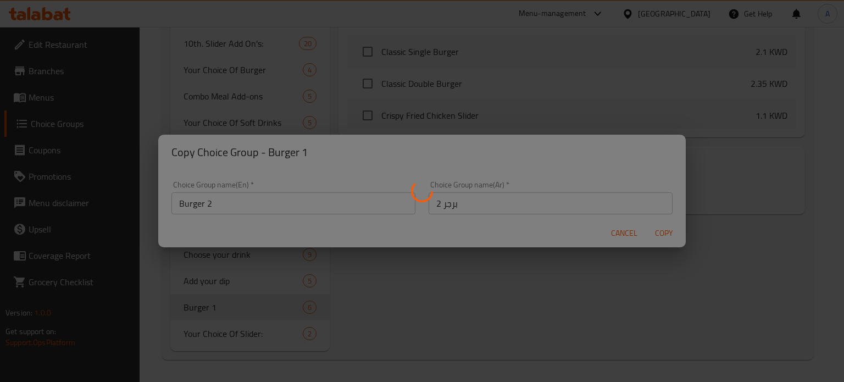
type input "Burger 2"
type input "برجر 2"
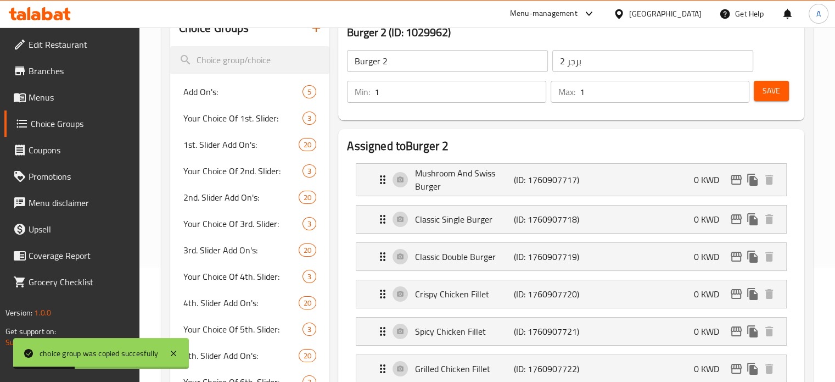
scroll to position [86, 0]
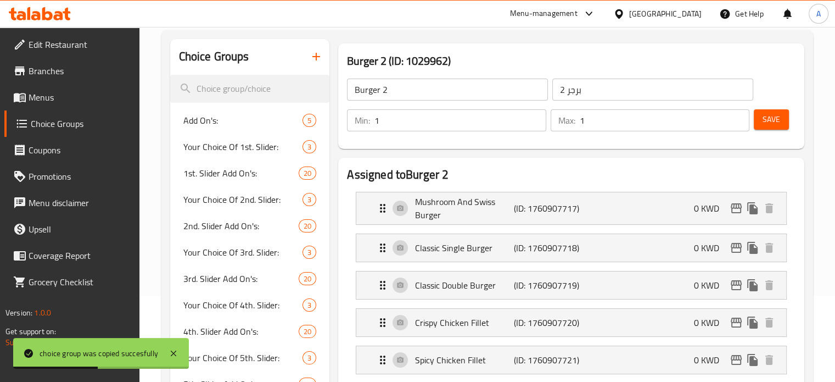
click at [777, 123] on span "Save" at bounding box center [772, 120] width 18 height 14
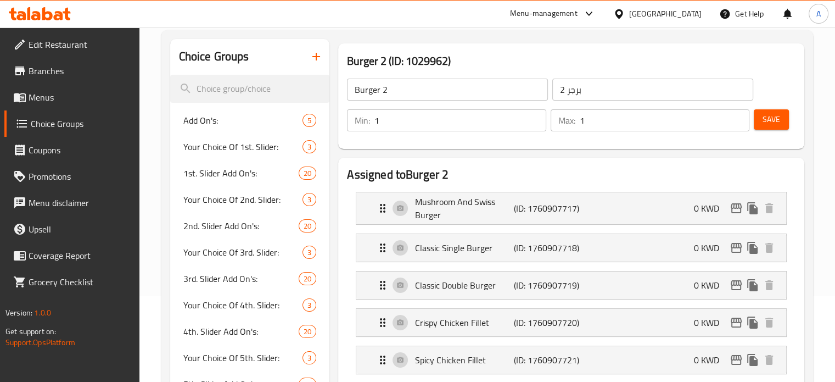
click at [55, 13] on icon at bounding box center [58, 15] width 9 height 9
